Goal: Task Accomplishment & Management: Use online tool/utility

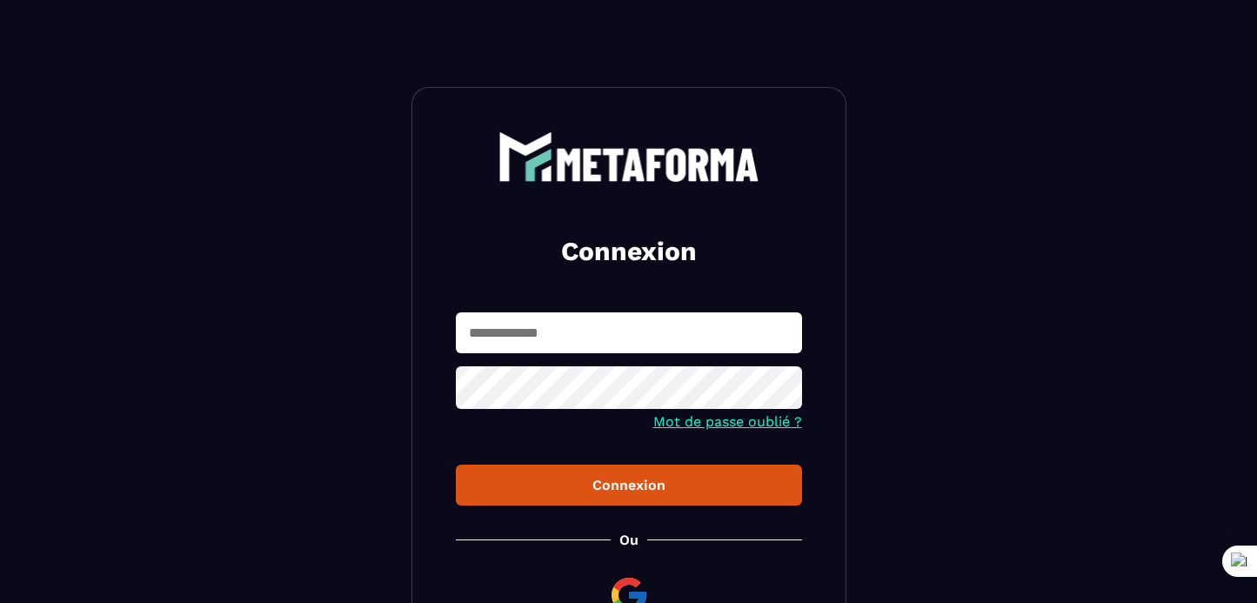
click at [530, 335] on input "text" at bounding box center [629, 332] width 346 height 41
click at [456, 465] on button "Connexion" at bounding box center [629, 485] width 346 height 41
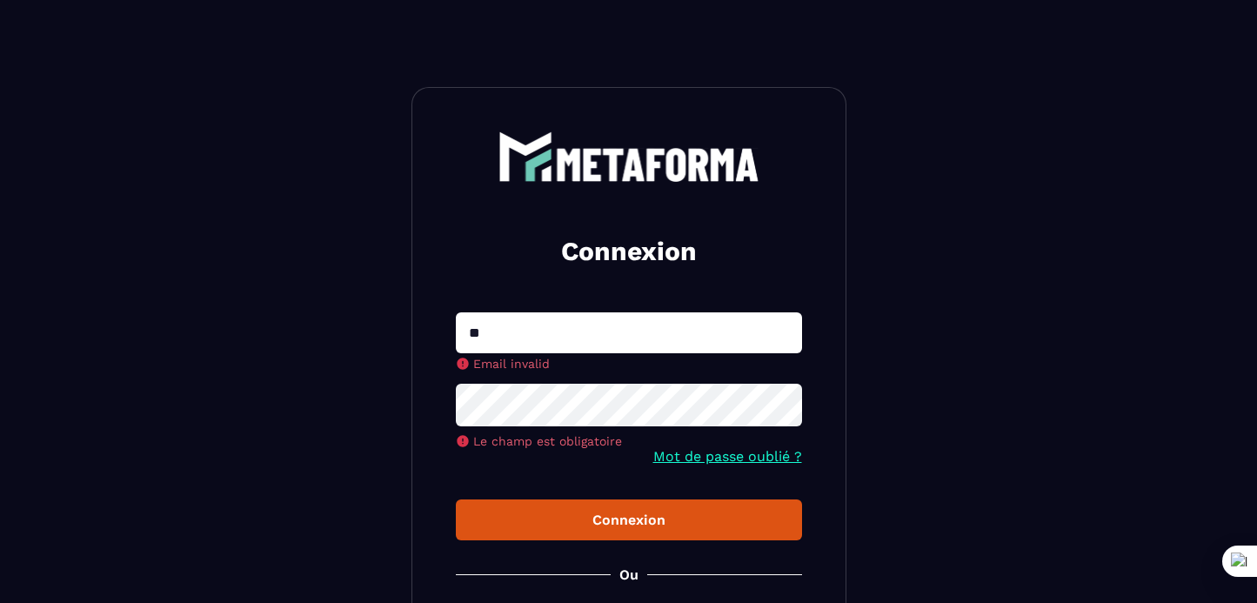
type input "**********"
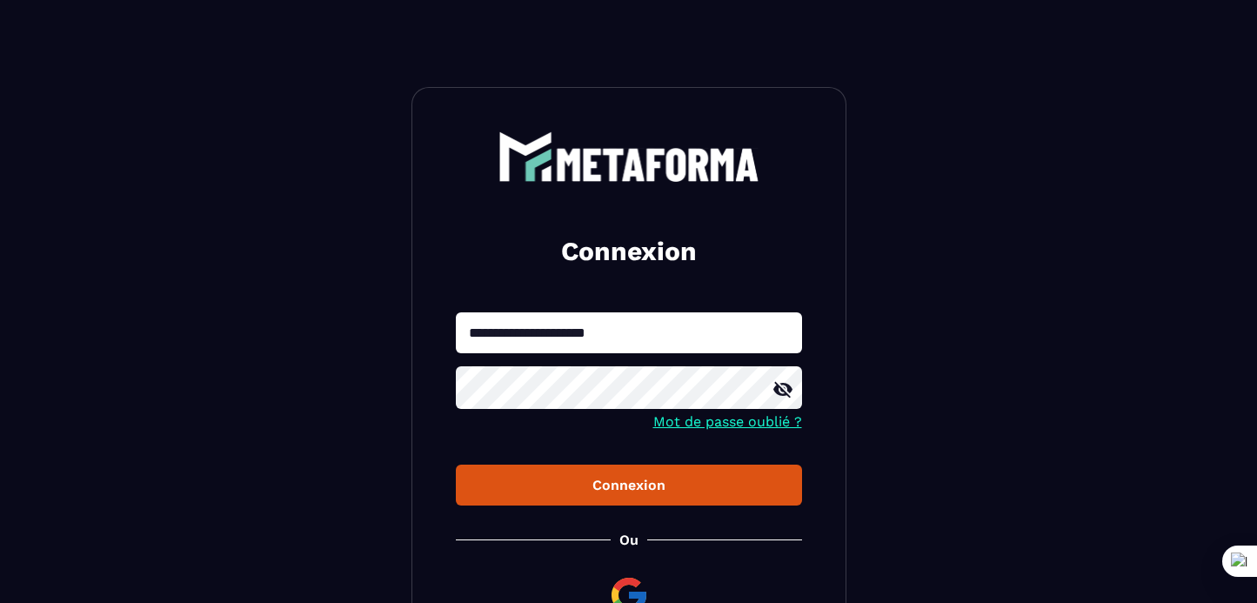
click at [456, 465] on button "Connexion" at bounding box center [629, 485] width 346 height 41
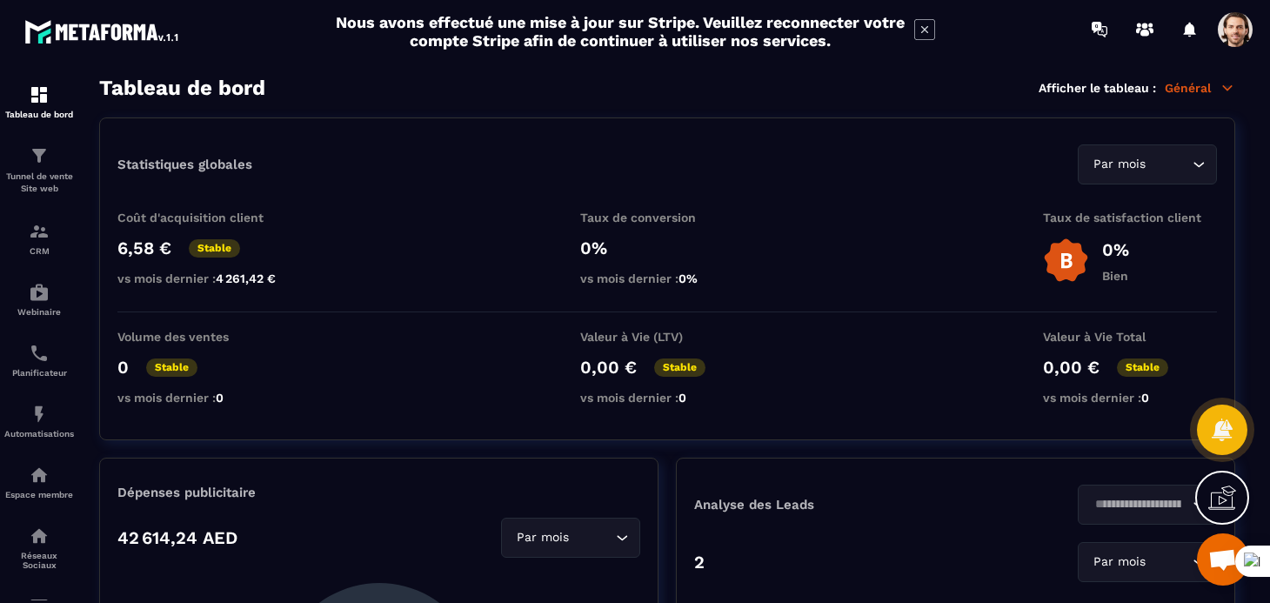
click at [1234, 37] on span at bounding box center [1235, 29] width 35 height 35
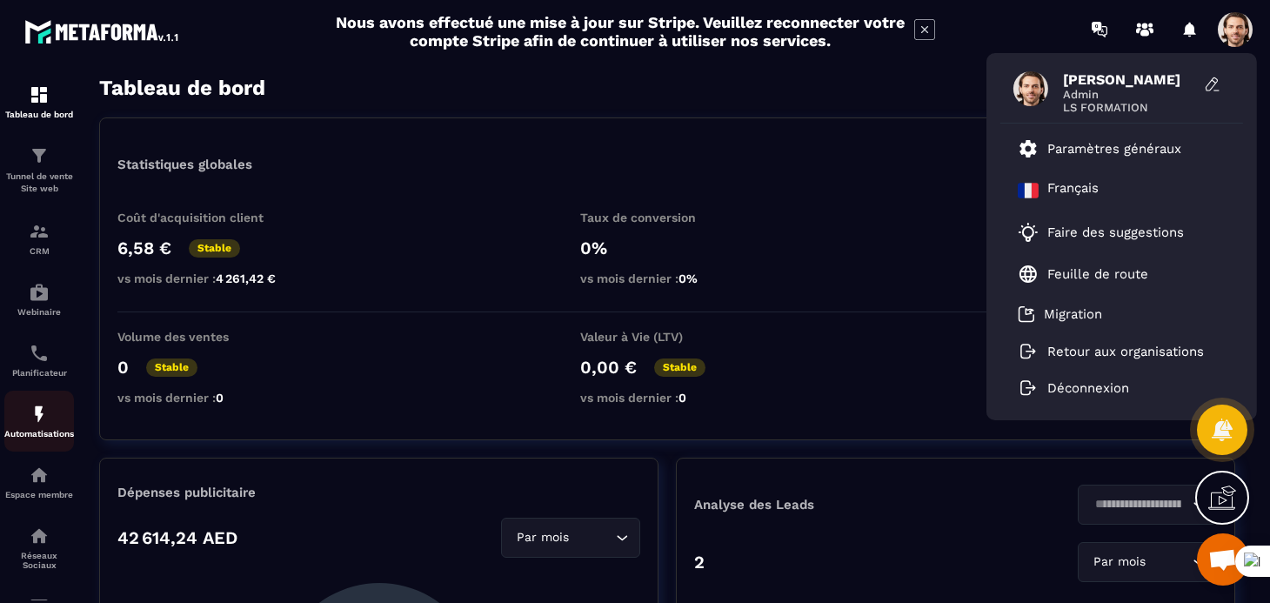
click at [39, 431] on div "Automatisations" at bounding box center [39, 421] width 70 height 35
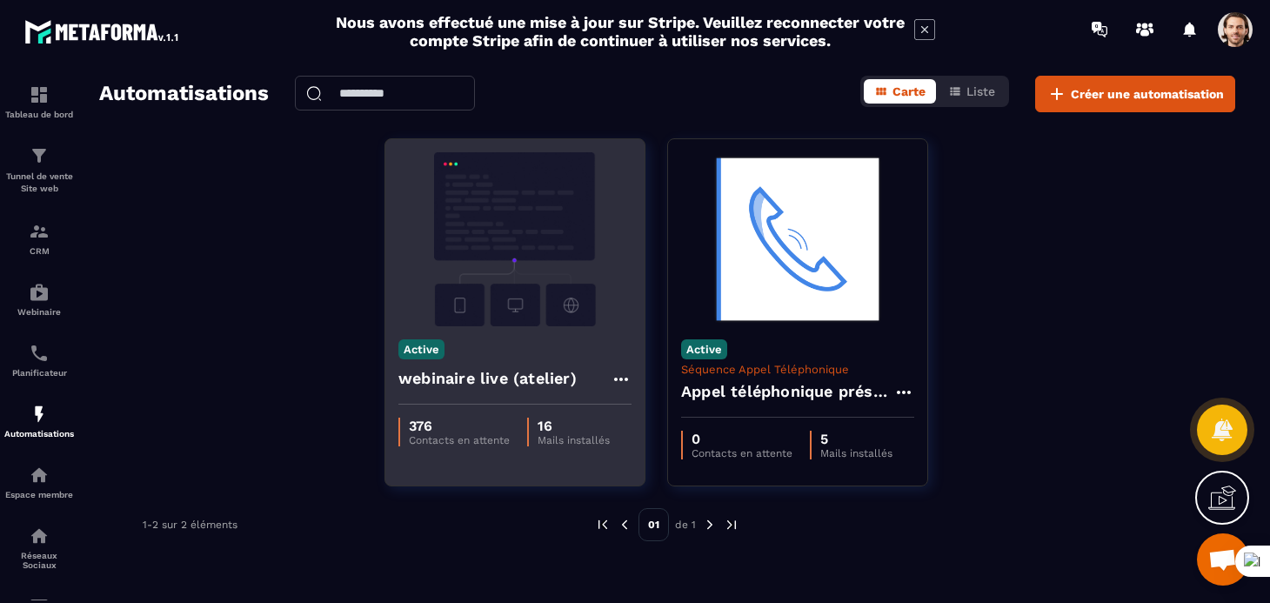
click at [516, 334] on div "Active webinaire live (atelier)" at bounding box center [514, 365] width 259 height 78
click at [485, 271] on img at bounding box center [514, 239] width 233 height 174
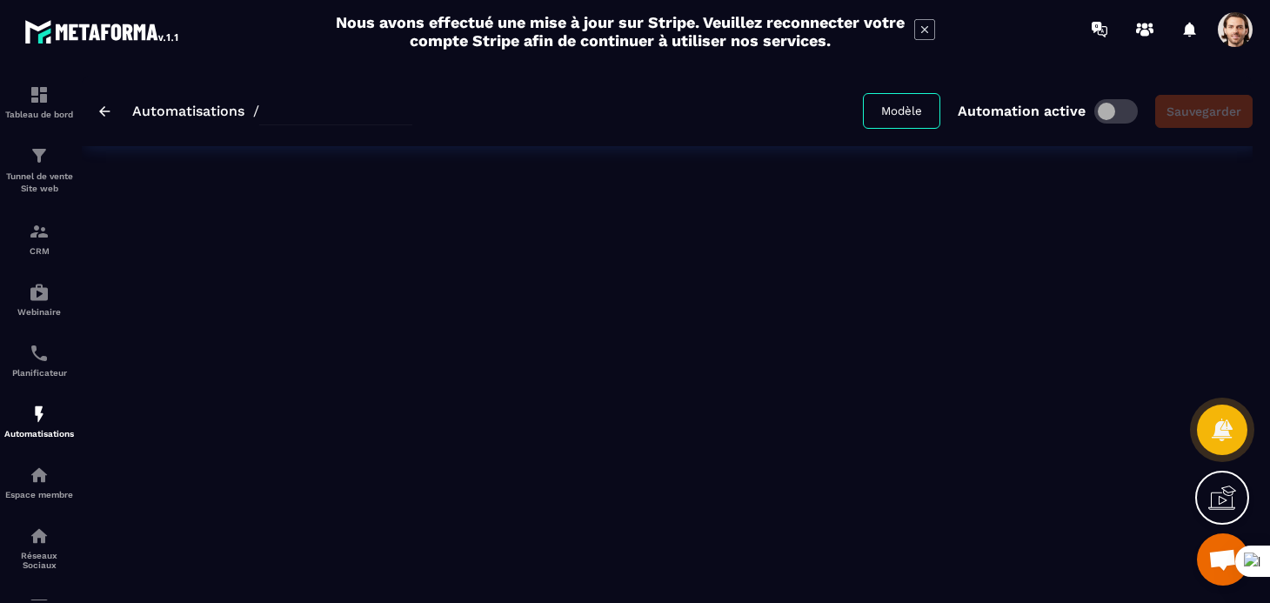
type input "**********"
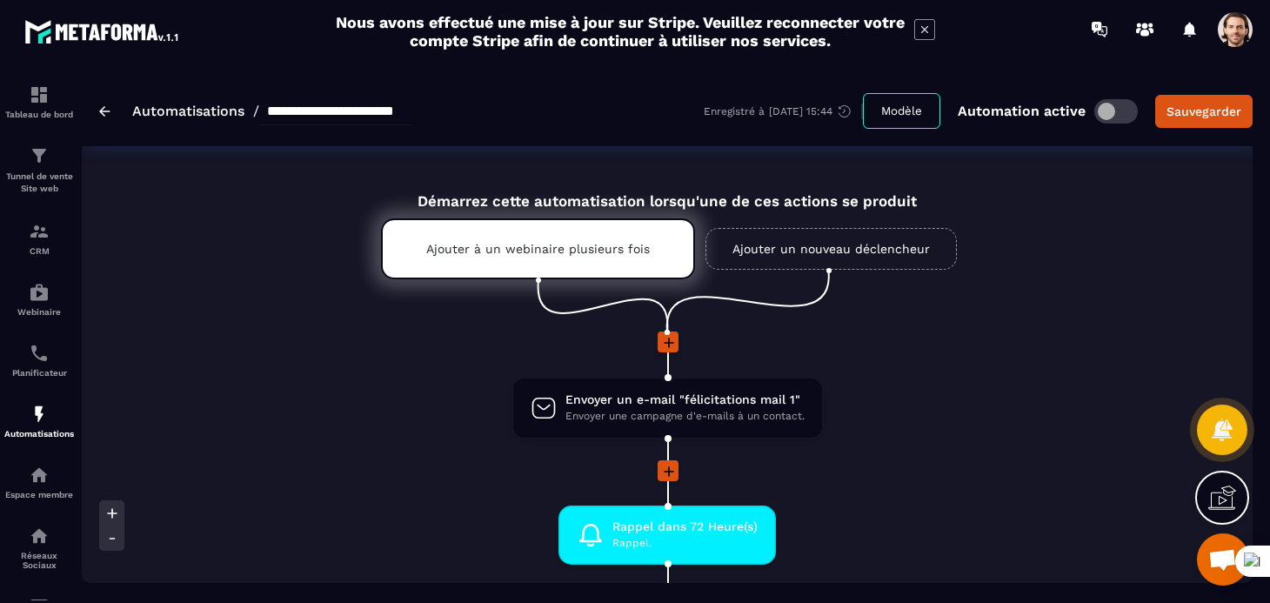
click at [274, 360] on li at bounding box center [667, 353] width 1171 height 45
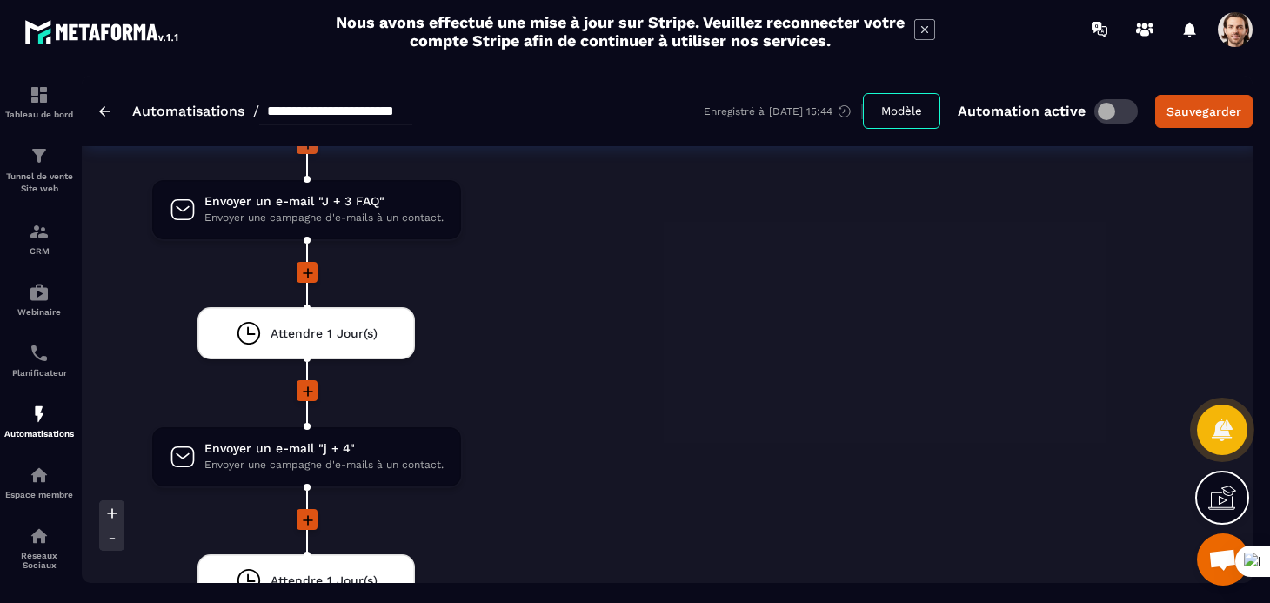
scroll to position [3422, 0]
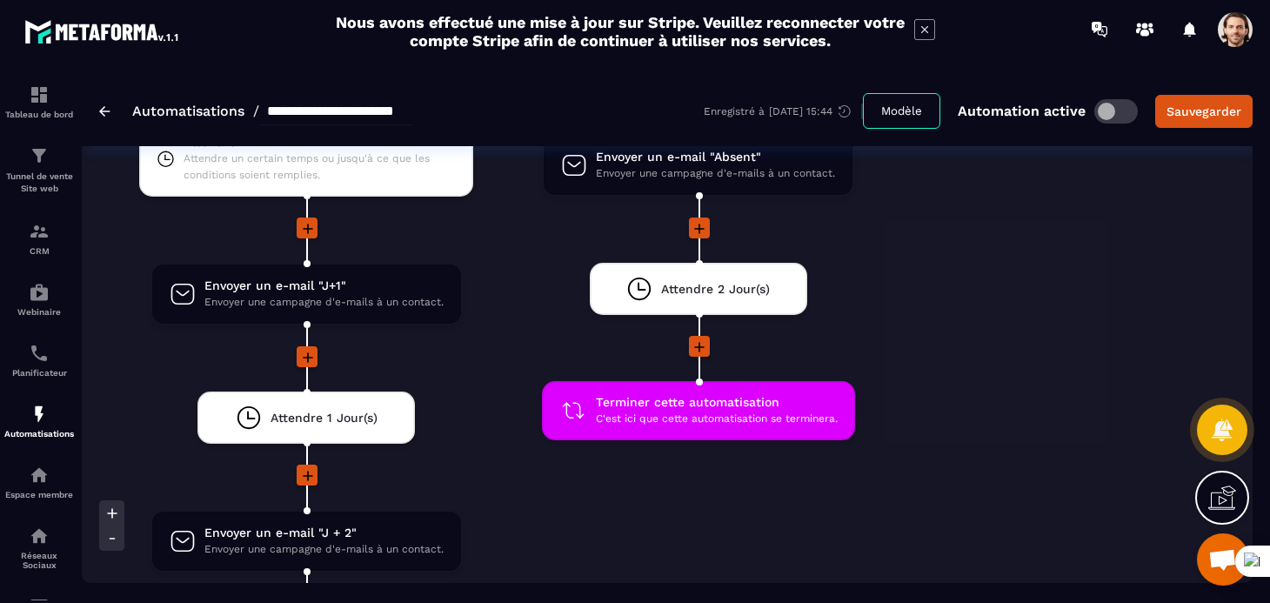
click at [1240, 25] on span at bounding box center [1235, 29] width 35 height 35
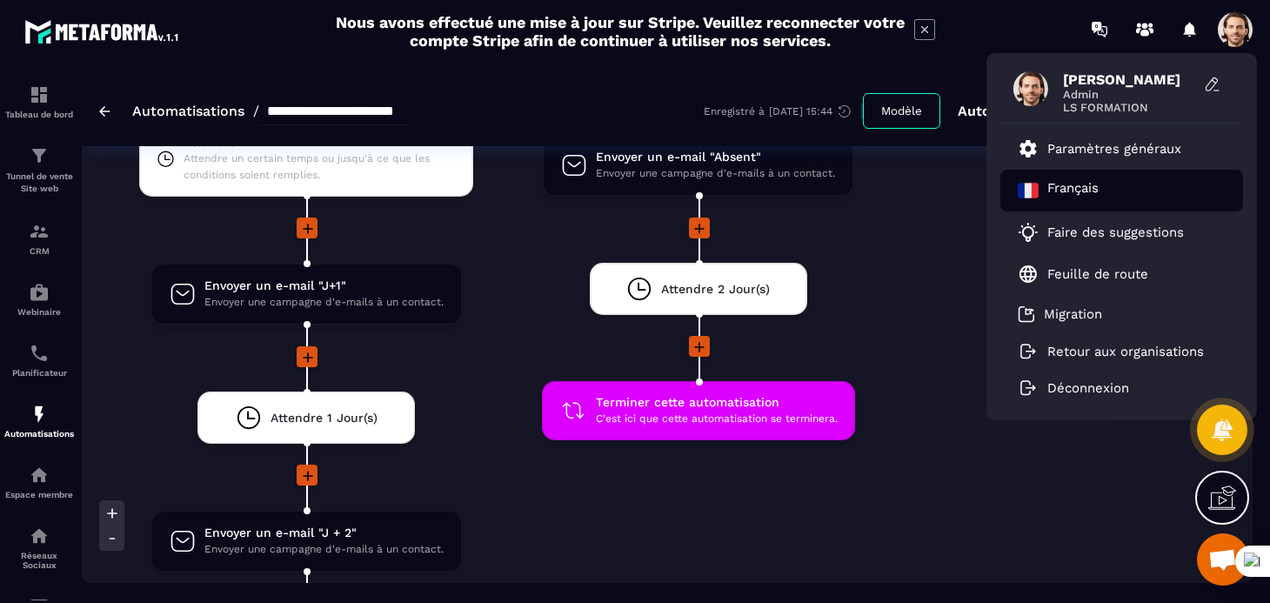
click at [1073, 186] on p "Français" at bounding box center [1072, 190] width 51 height 21
